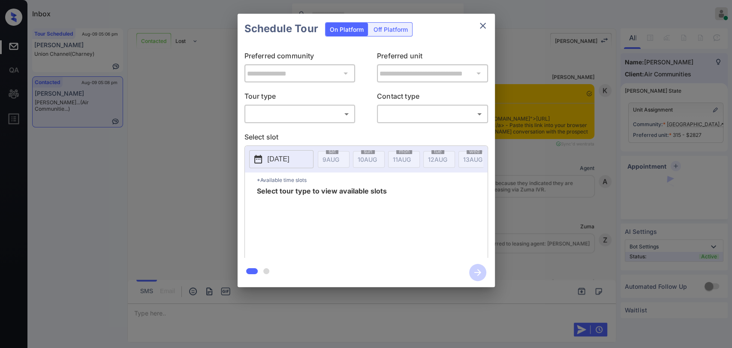
scroll to position [1687, 0]
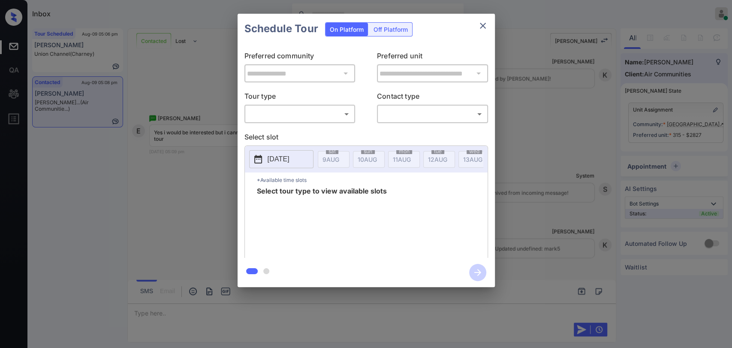
click at [276, 115] on body "Inbox [PERSON_NAME] [PERSON_NAME] Online Set yourself offline Set yourself on b…" at bounding box center [366, 174] width 732 height 348
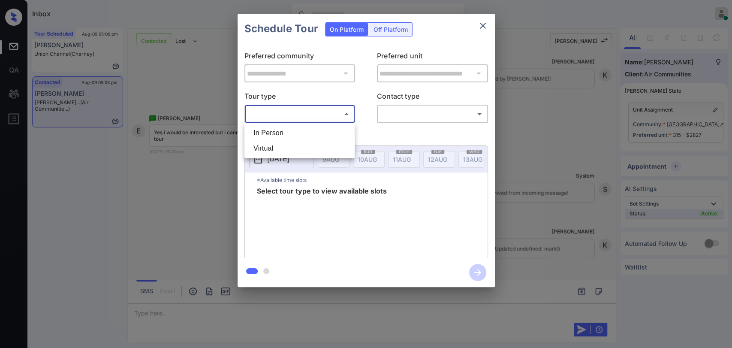
click at [277, 131] on li "In Person" at bounding box center [300, 132] width 106 height 15
type input "********"
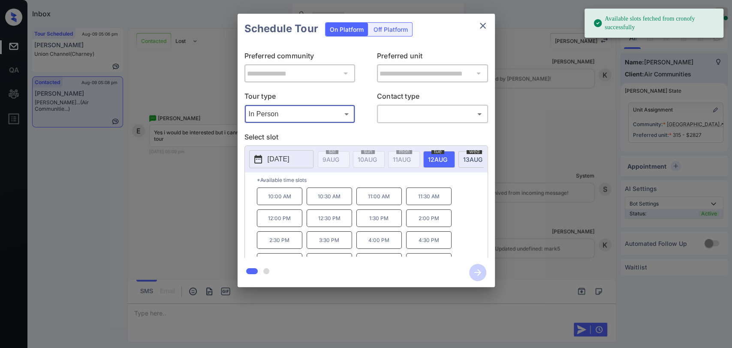
click at [290, 156] on p "[DATE]" at bounding box center [279, 159] width 22 height 10
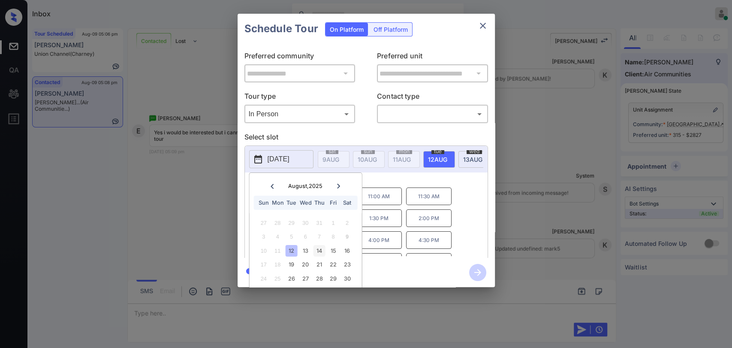
click at [319, 251] on div "14" at bounding box center [320, 251] width 12 height 12
click at [399, 182] on p "*Available time slots" at bounding box center [372, 180] width 231 height 15
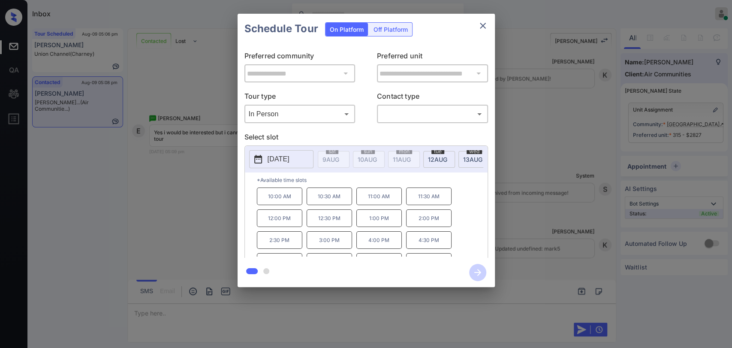
click at [290, 160] on p "[DATE]" at bounding box center [279, 159] width 22 height 10
click at [396, 183] on p "*Available time slots" at bounding box center [372, 180] width 231 height 15
click at [482, 14] on div "Schedule Tour On Platform Off Platform" at bounding box center [366, 29] width 257 height 30
click at [482, 25] on icon "close" at bounding box center [483, 26] width 6 height 6
